Goal: Task Accomplishment & Management: Manage account settings

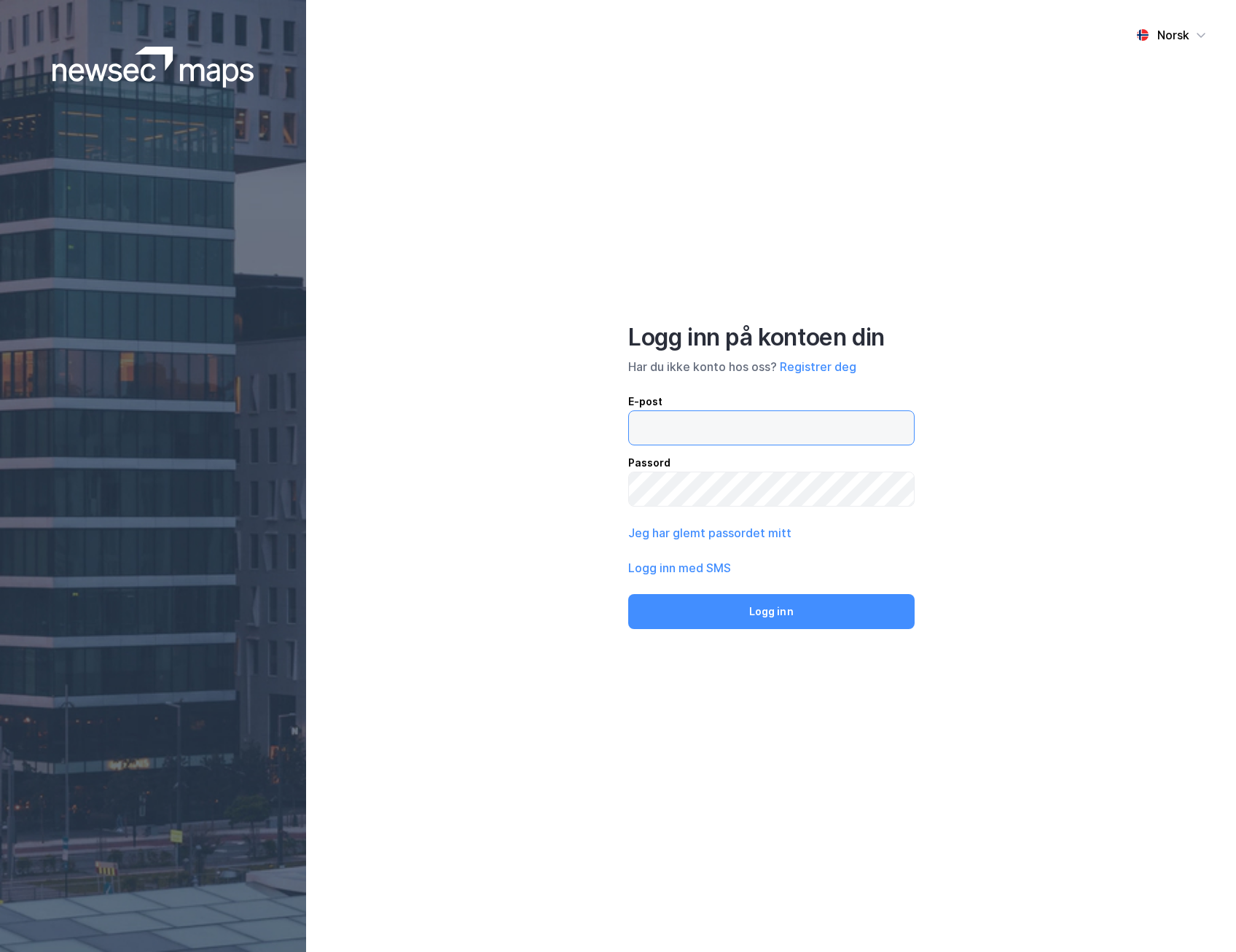
click at [732, 427] on input "email" at bounding box center [771, 427] width 285 height 33
type input "[PERSON_NAME][EMAIL_ADDRESS][PERSON_NAME][PERSON_NAME][DOMAIN_NAME]"
click at [881, 540] on div "Jeg har glemt passordet mitt" at bounding box center [771, 533] width 286 height 18
click at [628, 594] on button "Logg inn" at bounding box center [771, 611] width 285 height 35
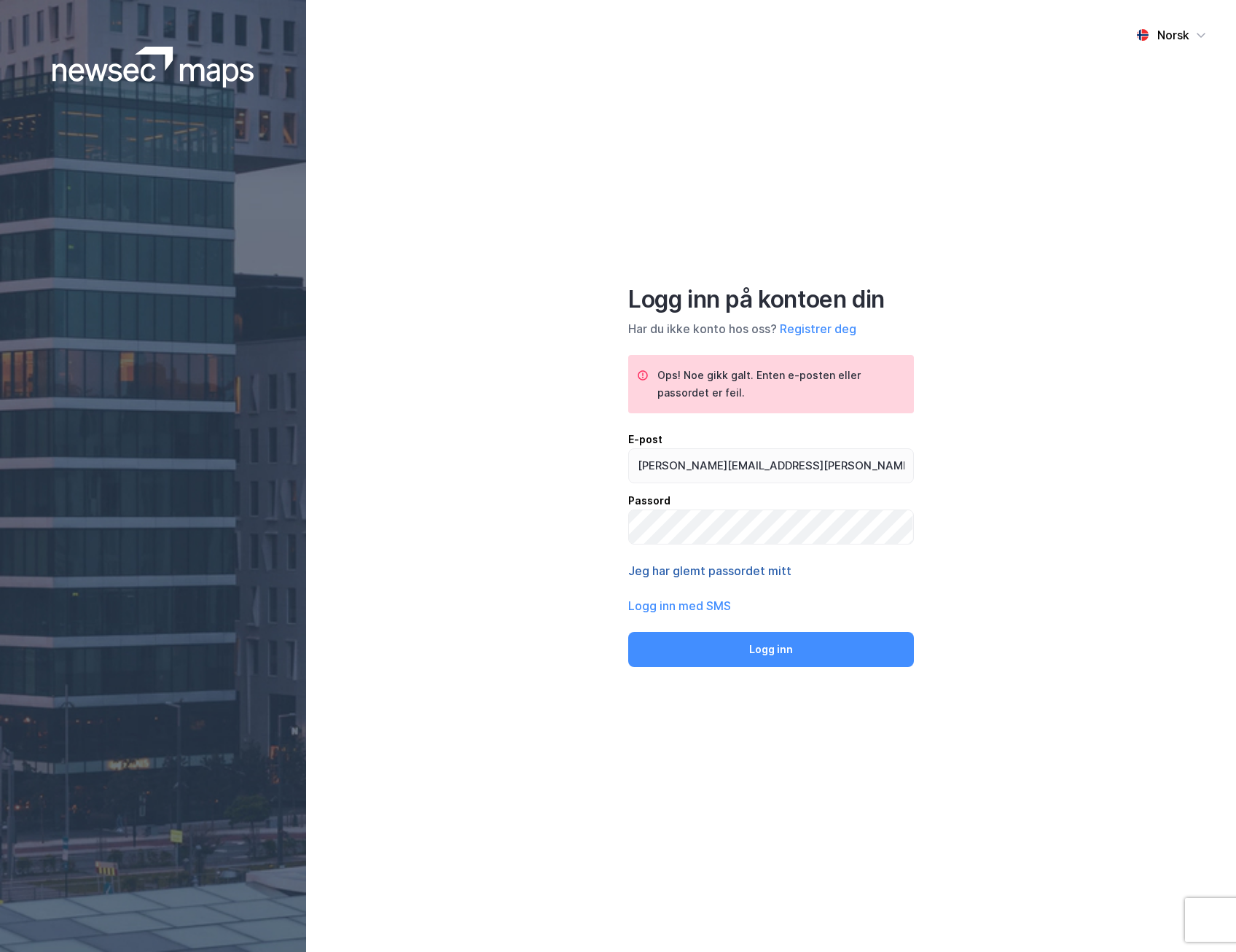
click at [720, 571] on button "Jeg har glemt passordet mitt" at bounding box center [710, 571] width 164 height 18
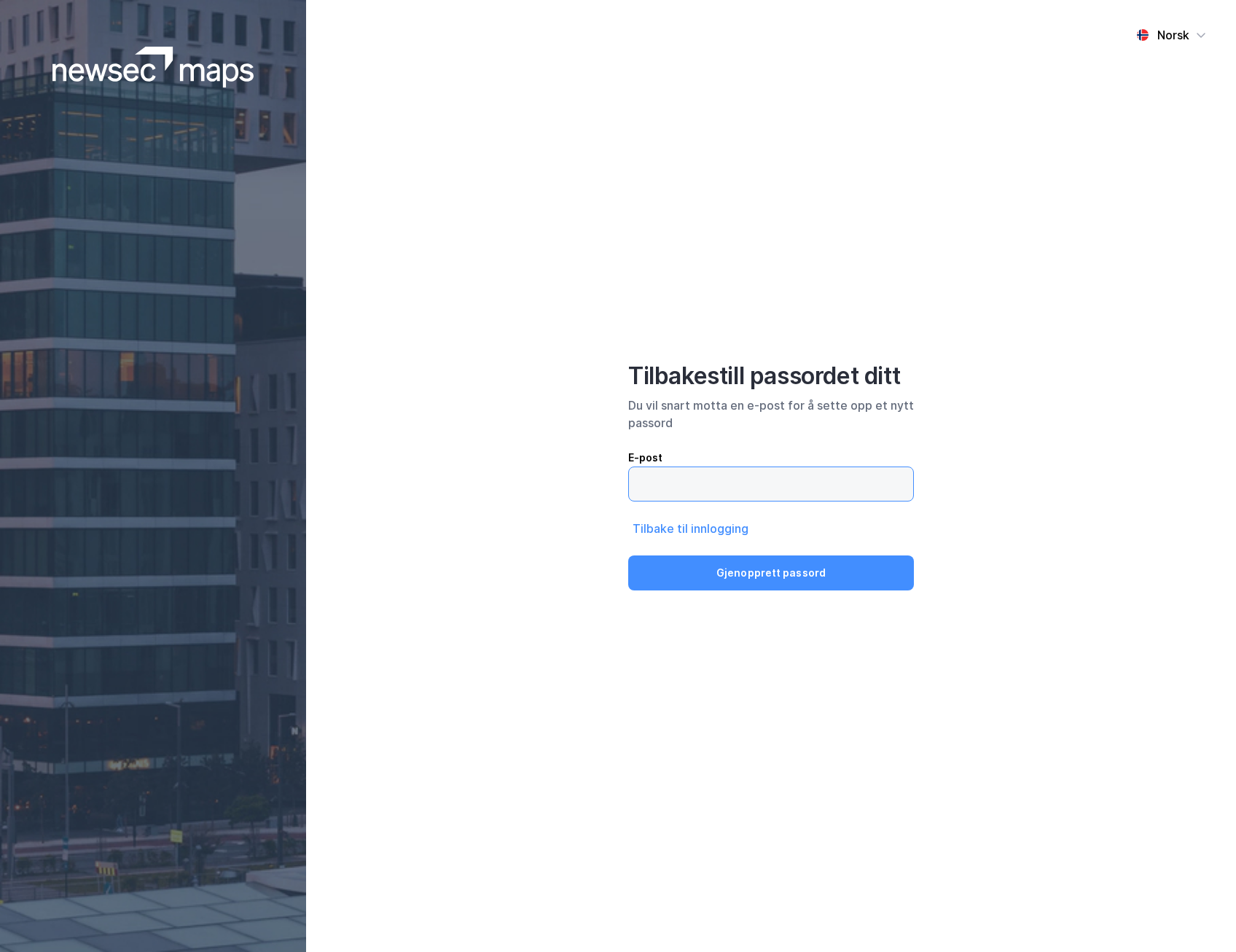
click at [714, 490] on input "email" at bounding box center [771, 484] width 284 height 33
type input "[PERSON_NAME][EMAIL_ADDRESS][PERSON_NAME][PERSON_NAME][DOMAIN_NAME]"
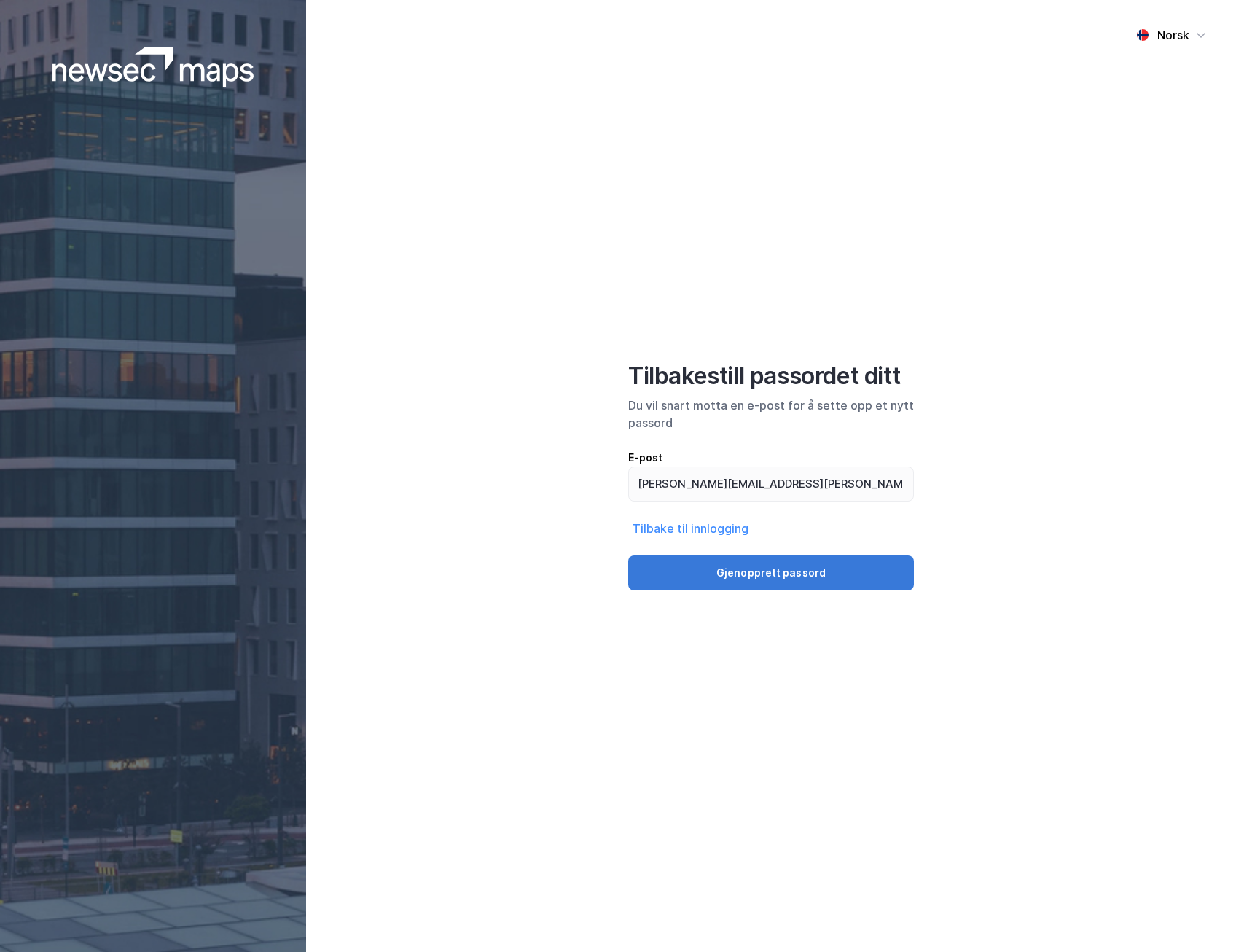
click at [734, 570] on button "Gjenopprett passord" at bounding box center [771, 572] width 285 height 35
